Goal: Task Accomplishment & Management: Use online tool/utility

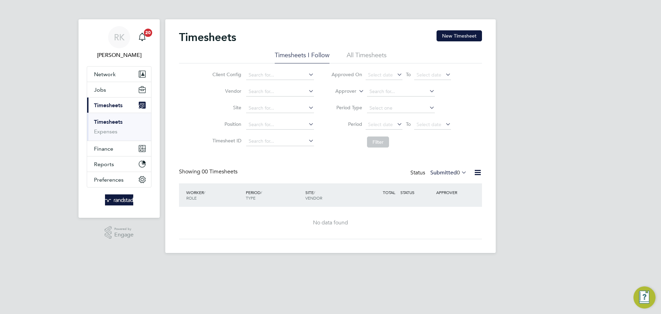
click at [436, 172] on label "Submitted 0" at bounding box center [448, 172] width 36 height 7
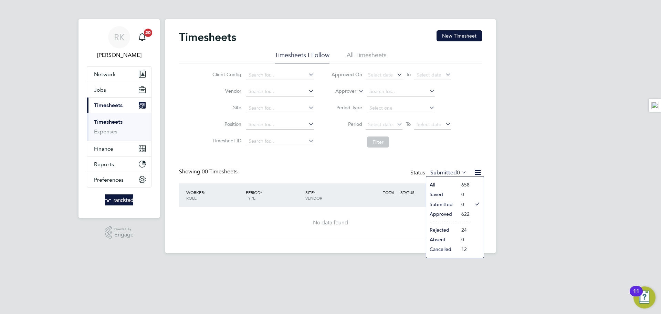
click at [456, 212] on li "Approved" at bounding box center [442, 214] width 32 height 10
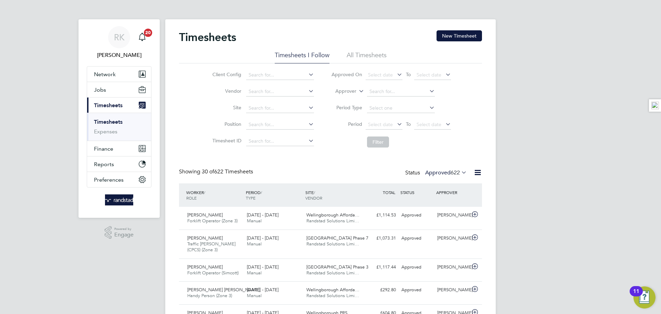
click at [457, 35] on button "New Timesheet" at bounding box center [459, 35] width 45 height 11
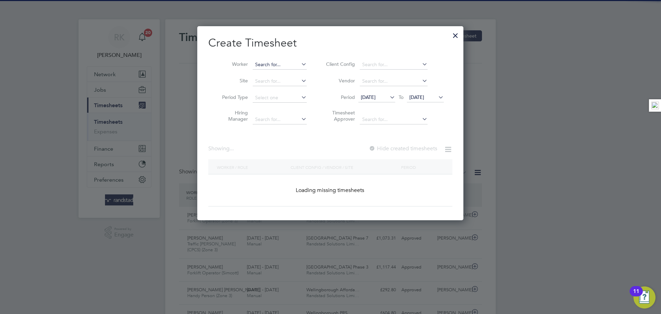
click at [274, 63] on input at bounding box center [280, 65] width 54 height 10
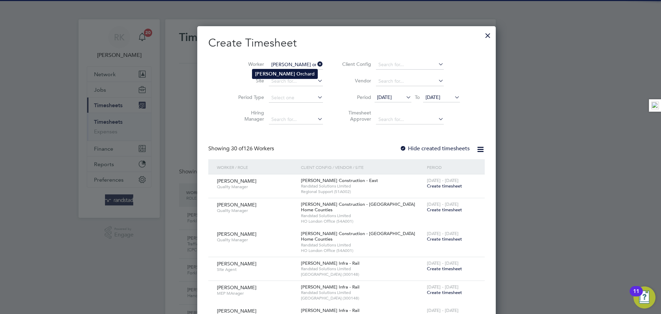
type input "Richard Orchard"
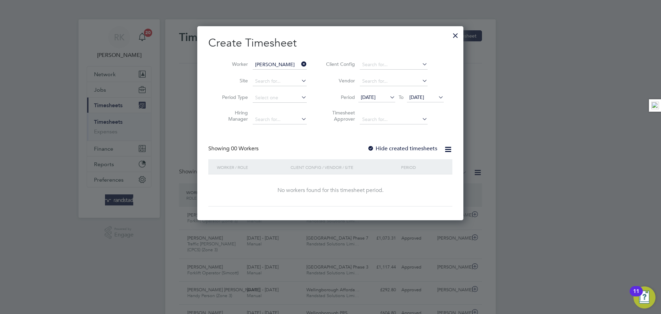
click at [377, 145] on label "Hide created timesheets" at bounding box center [402, 148] width 70 height 7
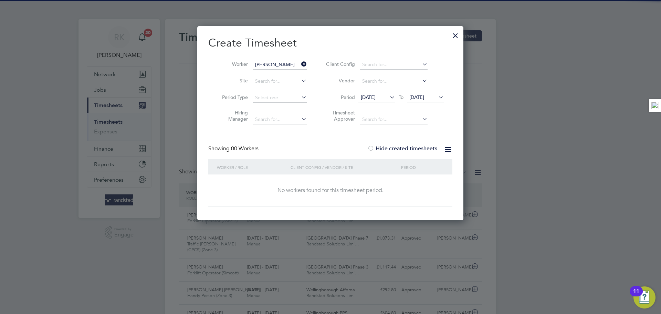
click at [402, 144] on div "Create Timesheet Worker Richard Orchard Site Period Type Hiring Manager Client …" at bounding box center [330, 121] width 244 height 170
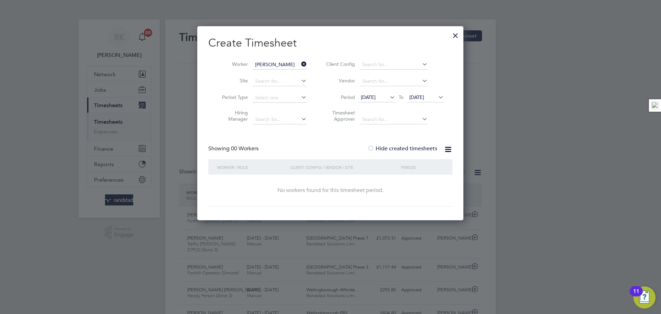
click at [402, 145] on label "Hide created timesheets" at bounding box center [402, 148] width 70 height 7
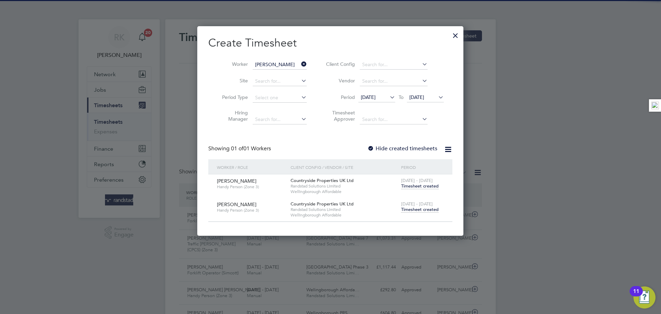
click at [423, 210] on span "Timesheet created" at bounding box center [420, 209] width 38 height 6
